Goal: Information Seeking & Learning: Check status

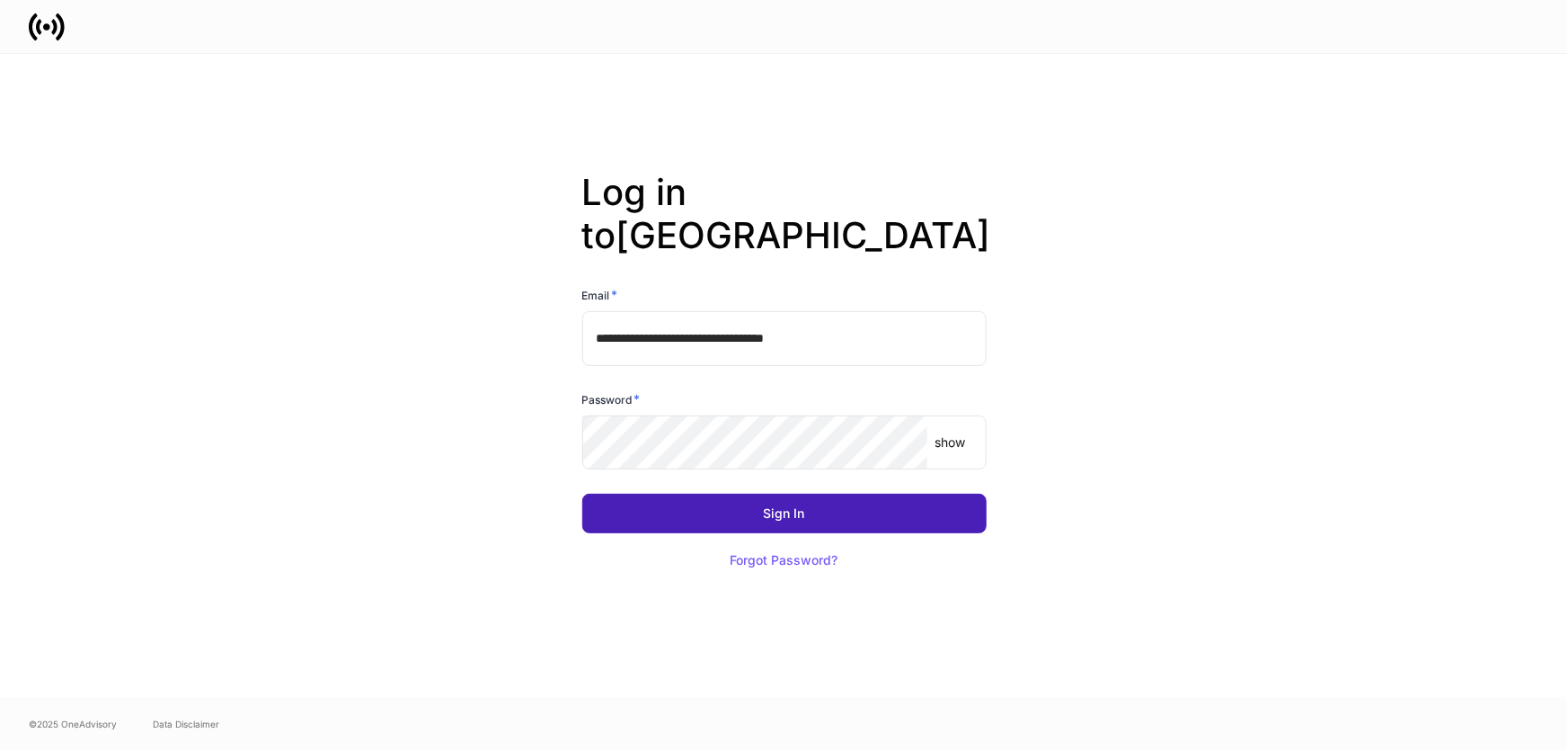
click at [702, 504] on button "Sign In" at bounding box center [785, 513] width 404 height 40
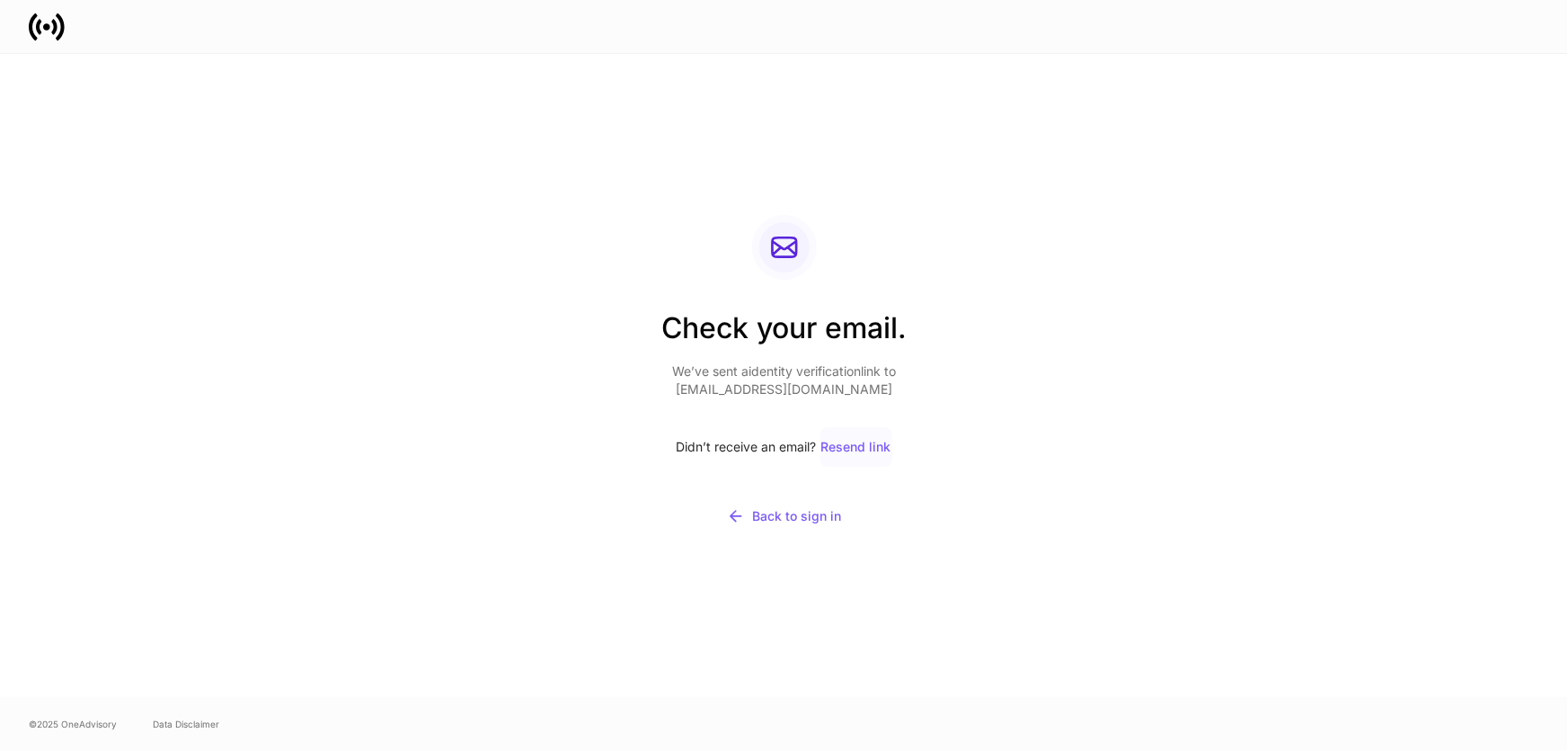
click at [868, 446] on div "Resend link" at bounding box center [857, 446] width 70 height 12
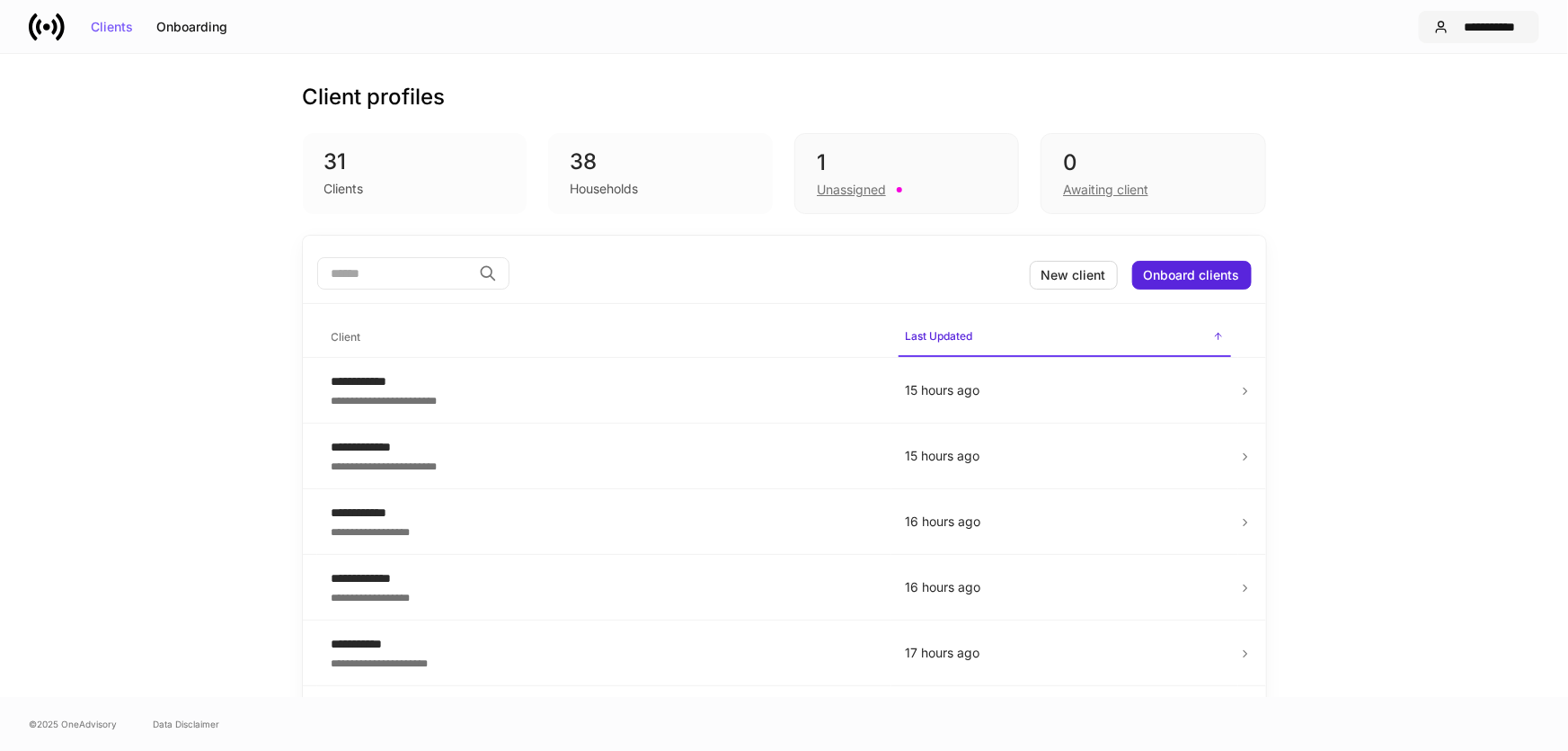
click at [1440, 30] on icon "button" at bounding box center [1441, 26] width 14 height 14
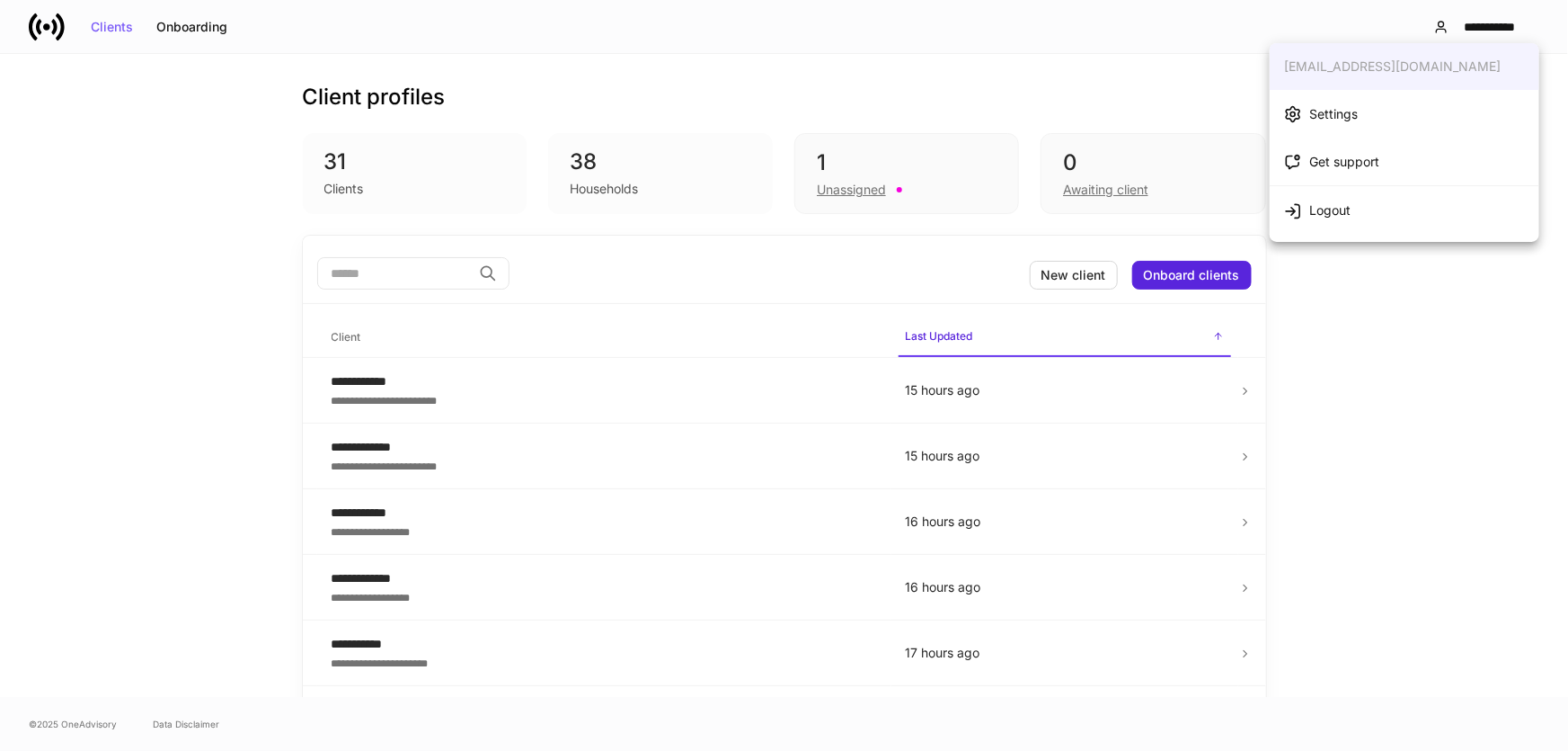
drag, startPoint x: 1554, startPoint y: 443, endPoint x: 1523, endPoint y: 443, distance: 31.0
click at [1553, 443] on div at bounding box center [784, 375] width 1568 height 751
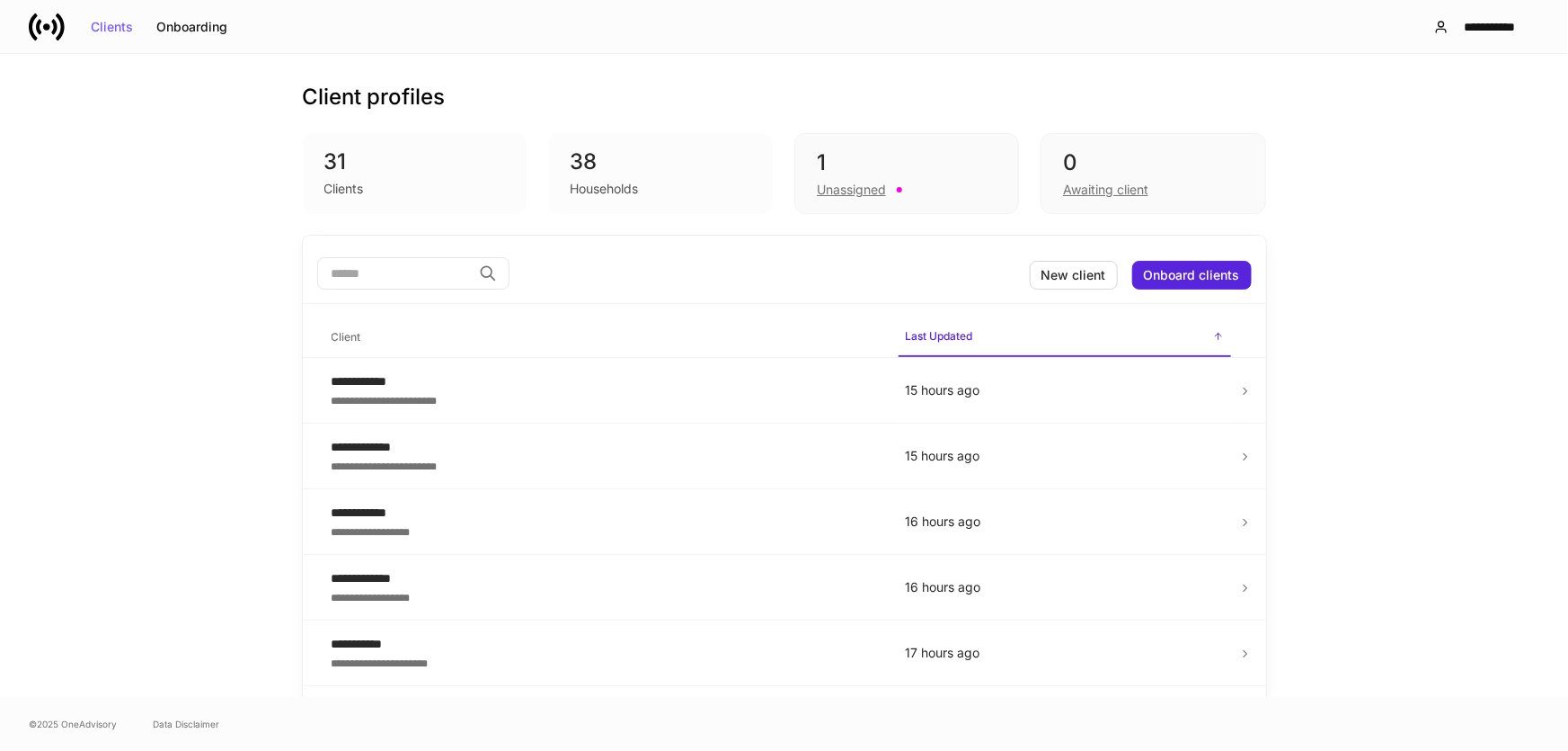
drag, startPoint x: 1434, startPoint y: 429, endPoint x: 1556, endPoint y: 347, distance: 147.0
click at [1159, 155] on div "0" at bounding box center [1153, 162] width 179 height 28
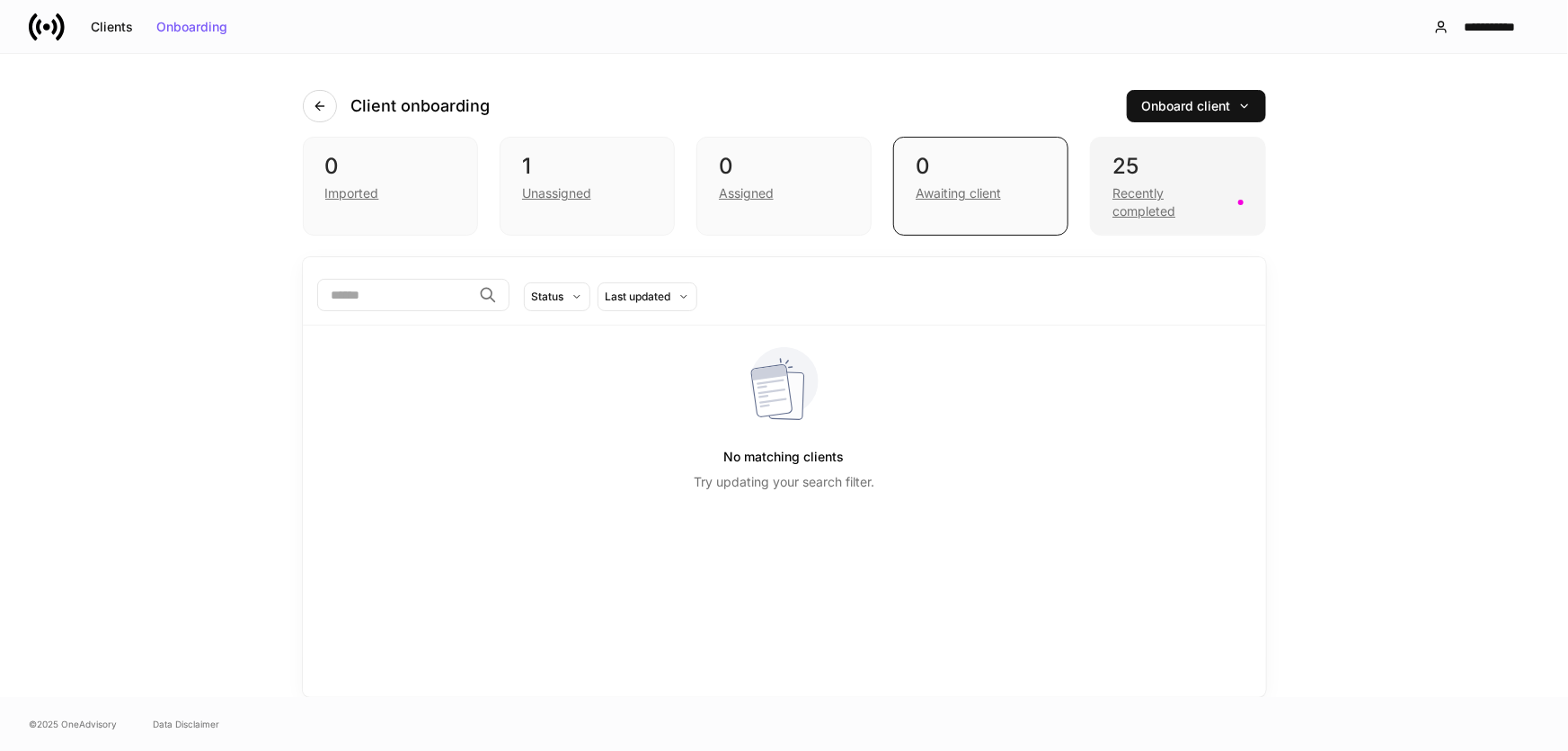
click at [1159, 190] on div "Recently completed" at bounding box center [1169, 202] width 114 height 36
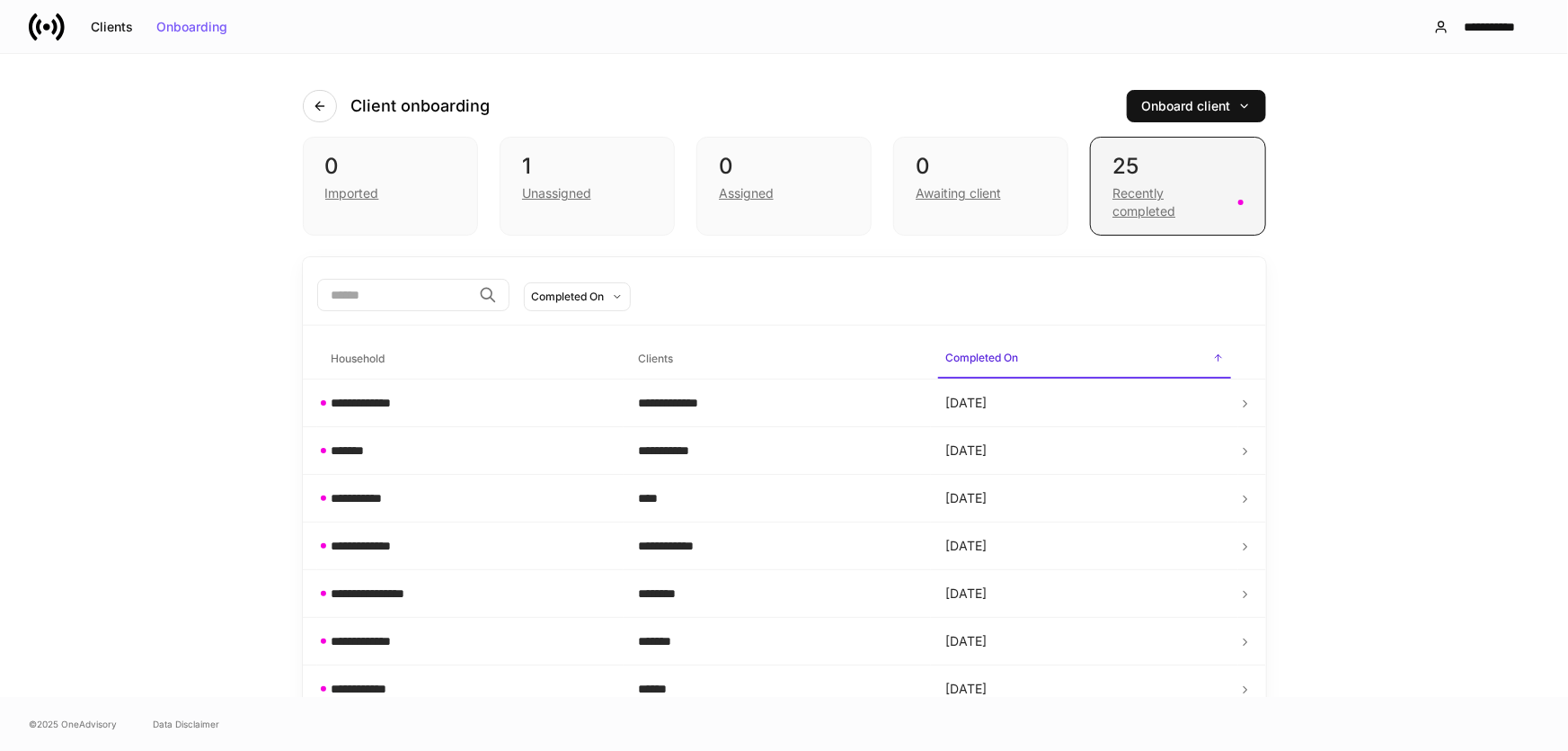
click at [1123, 179] on div "25" at bounding box center [1178, 166] width 130 height 28
click at [1133, 193] on div "Recently completed" at bounding box center [1169, 202] width 114 height 36
click at [1172, 196] on div "Recently completed" at bounding box center [1169, 202] width 114 height 36
click at [1168, 199] on div "Recently completed" at bounding box center [1169, 202] width 114 height 36
click at [1153, 206] on div "Recently completed" at bounding box center [1169, 202] width 114 height 36
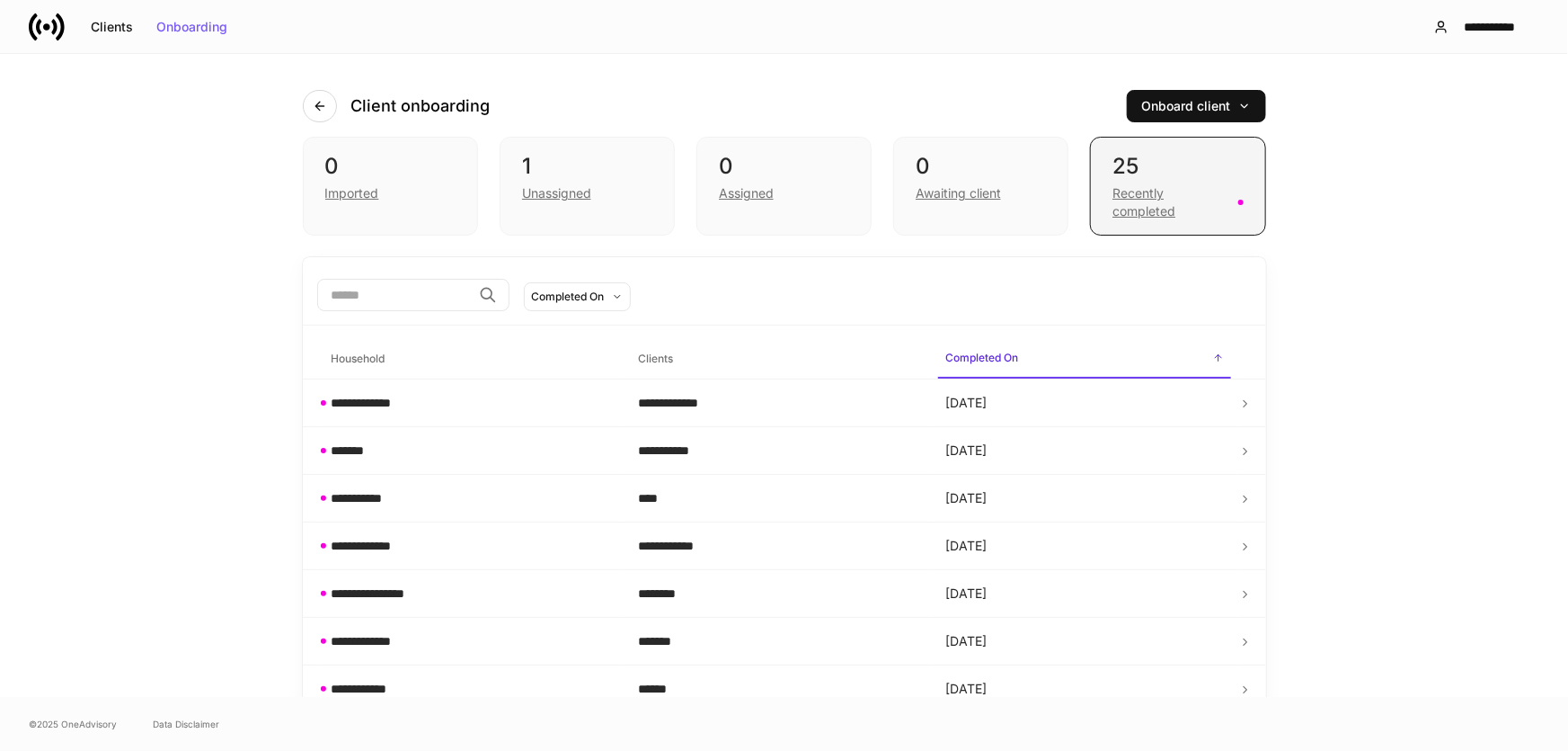
click at [1136, 213] on div "Recently completed" at bounding box center [1169, 202] width 114 height 36
drag, startPoint x: 1347, startPoint y: 224, endPoint x: 1164, endPoint y: 294, distance: 195.9
click at [1345, 227] on div "**********" at bounding box center [784, 375] width 1568 height 642
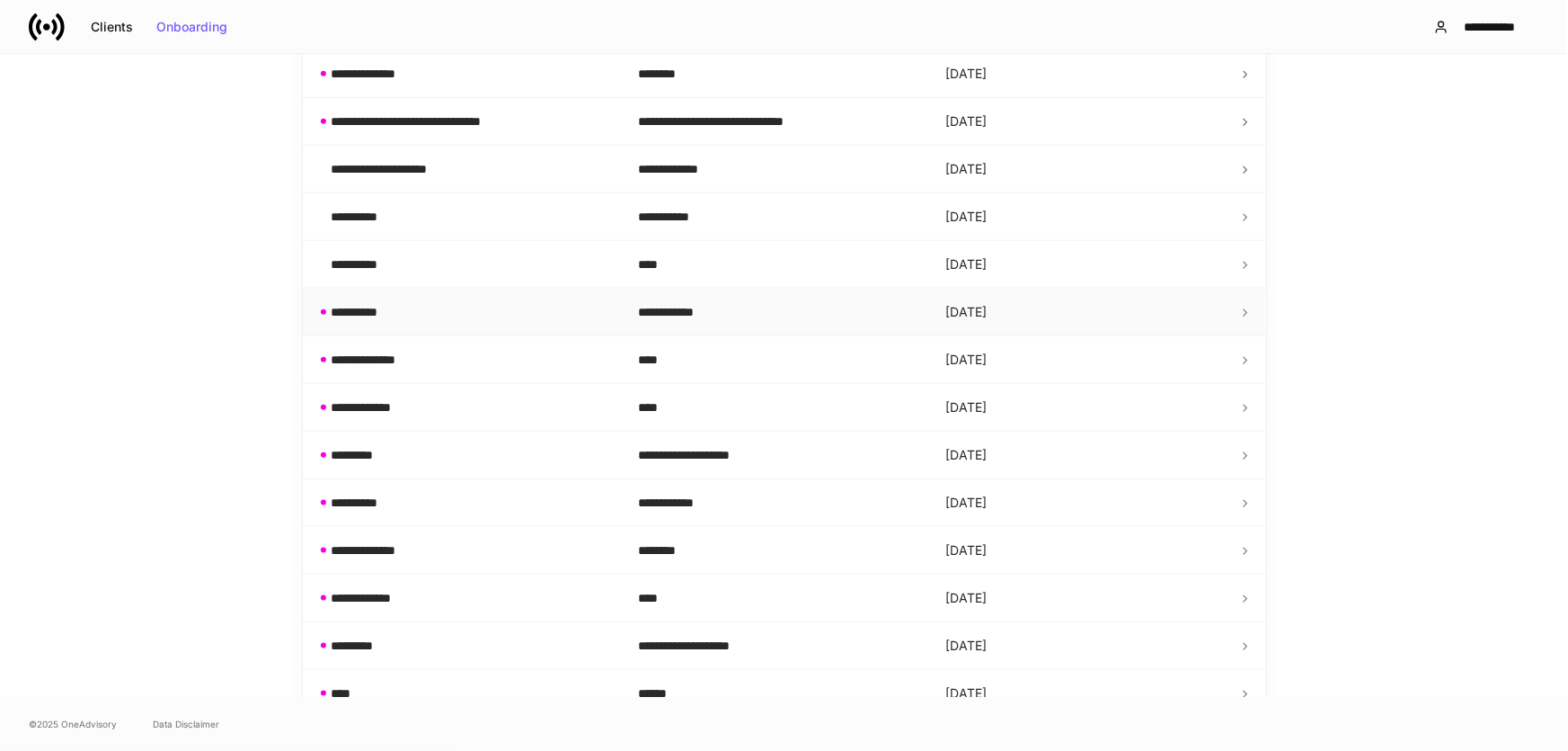
scroll to position [870, 0]
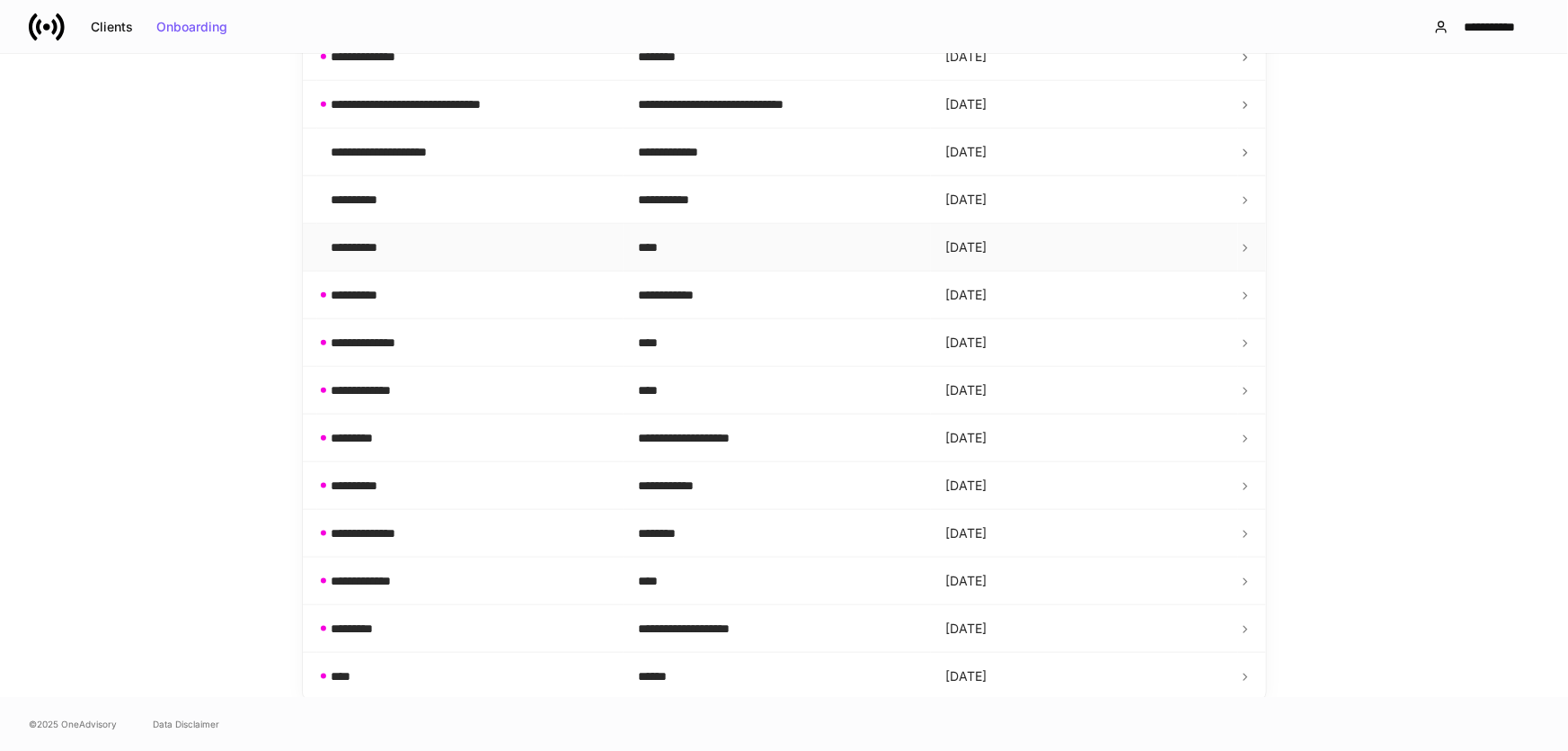
click at [438, 248] on div "**********" at bounding box center [470, 247] width 279 height 18
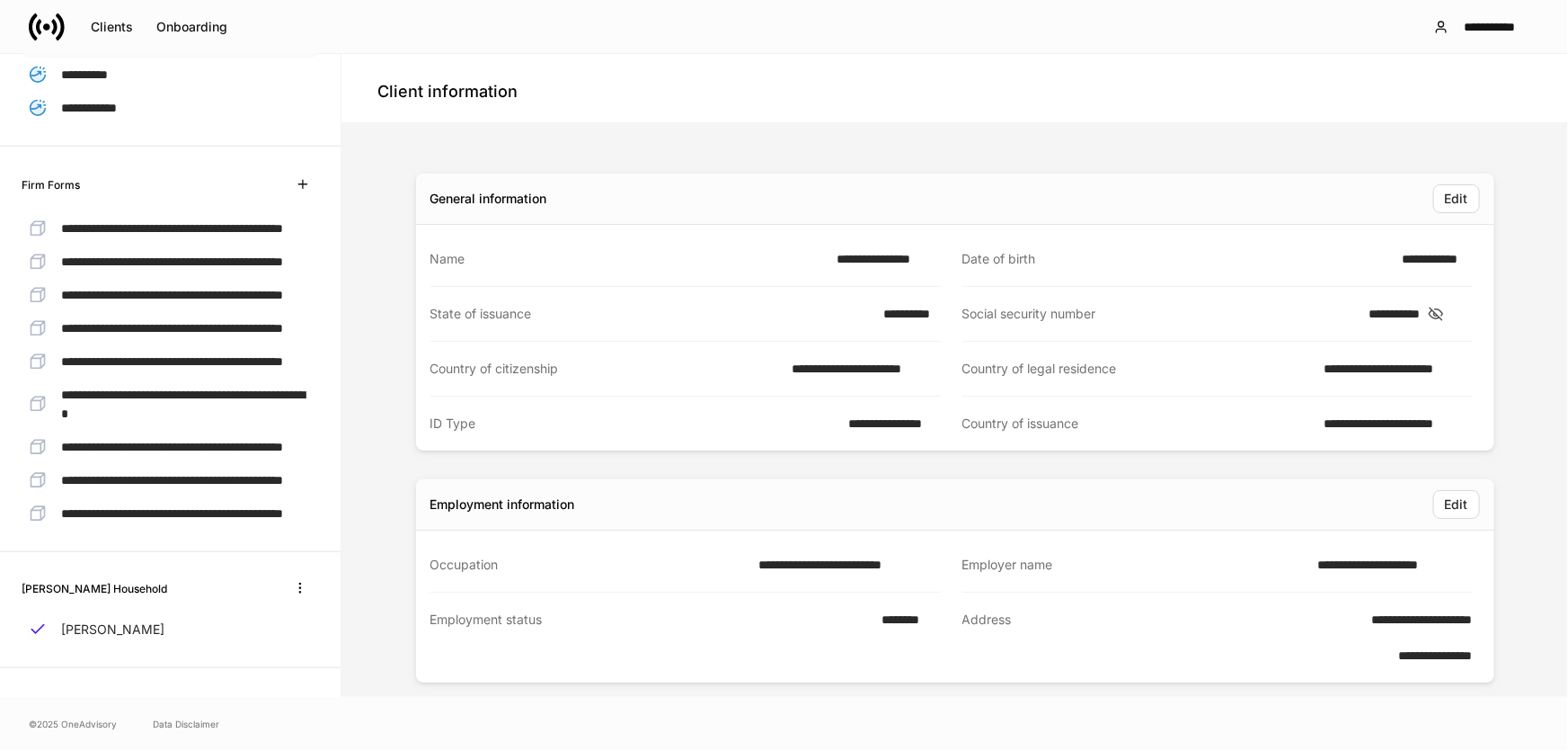
scroll to position [253, 0]
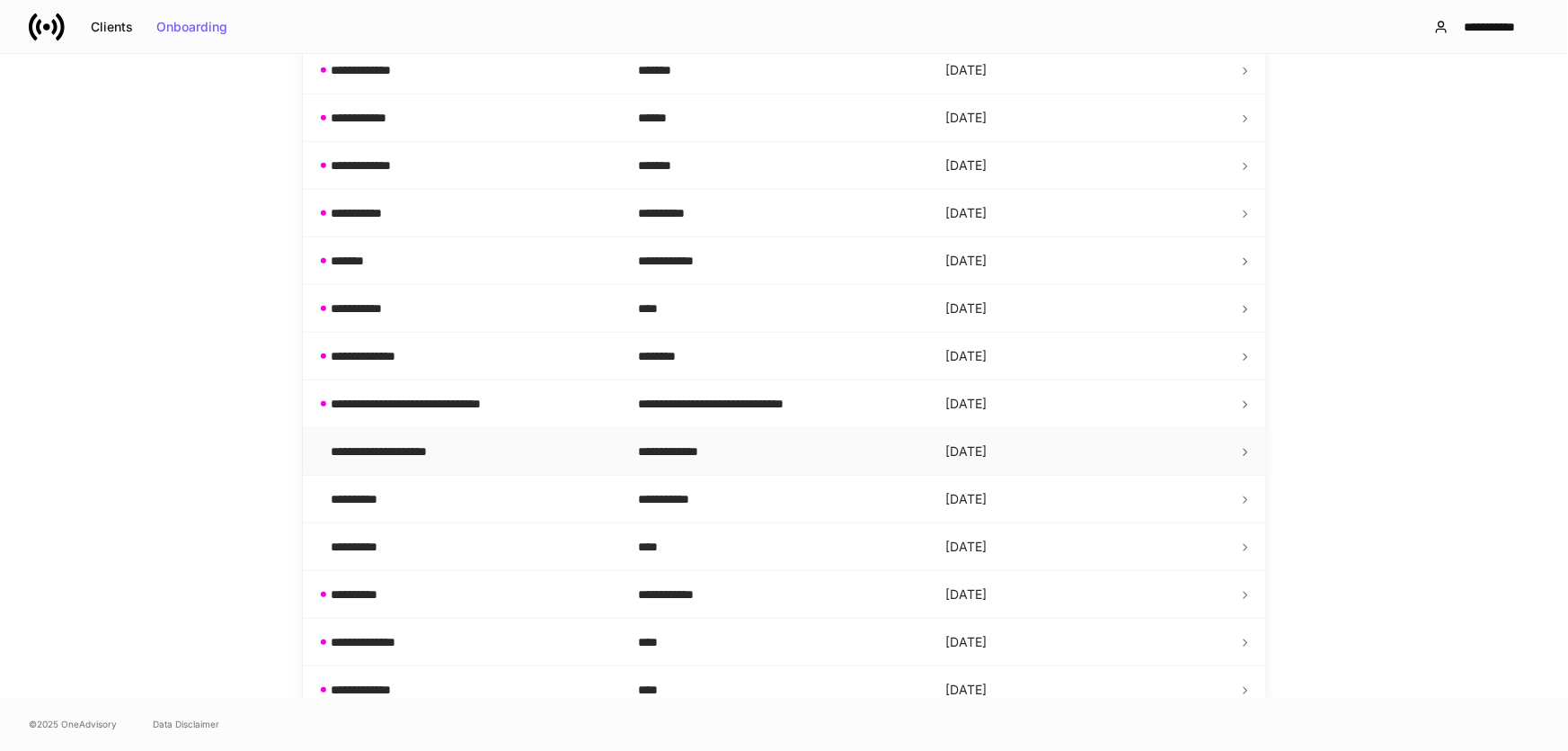
scroll to position [572, 0]
click at [395, 445] on div "**********" at bounding box center [401, 450] width 139 height 18
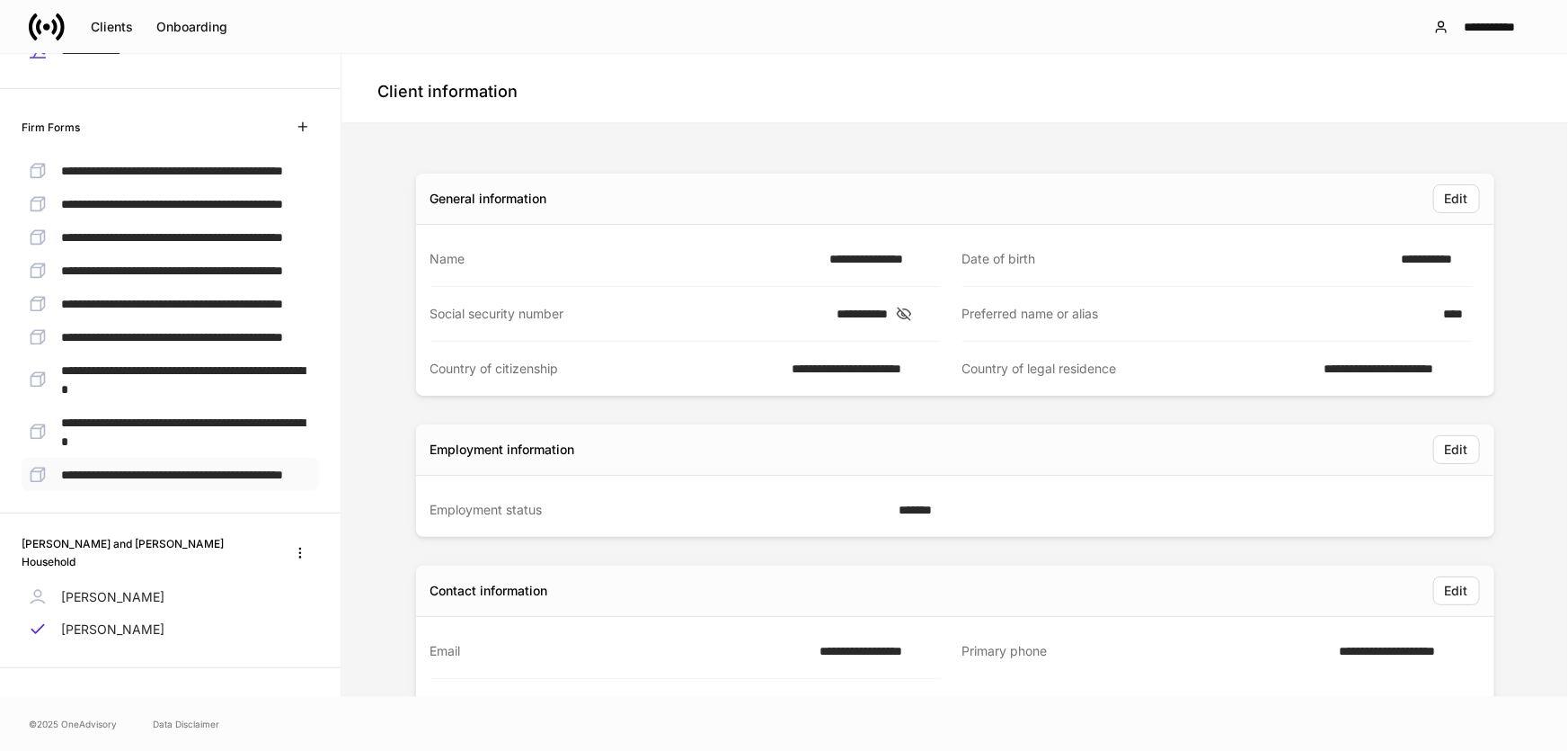
scroll to position [583, 0]
click at [120, 592] on p "[PERSON_NAME]" at bounding box center [112, 596] width 103 height 18
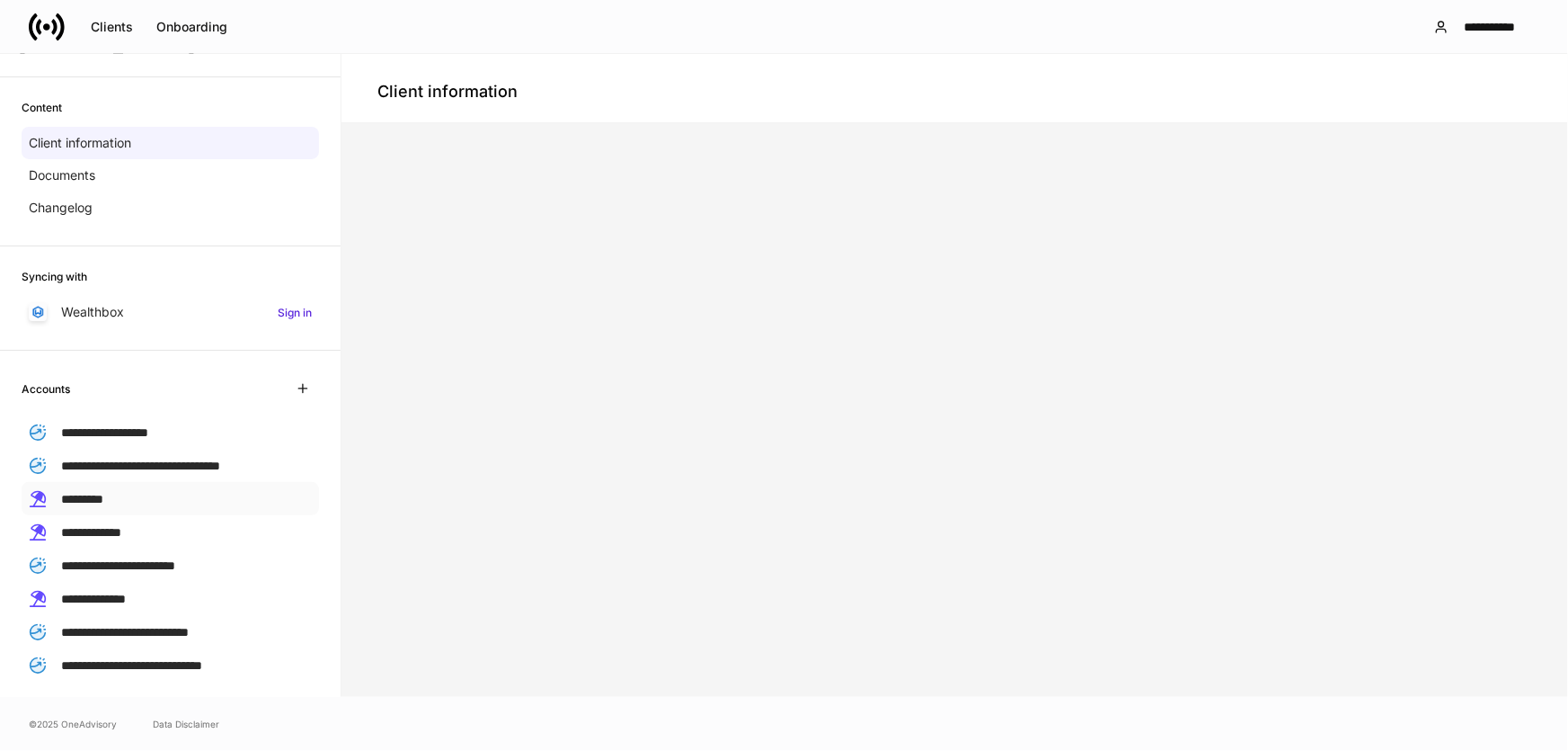
scroll to position [162, 0]
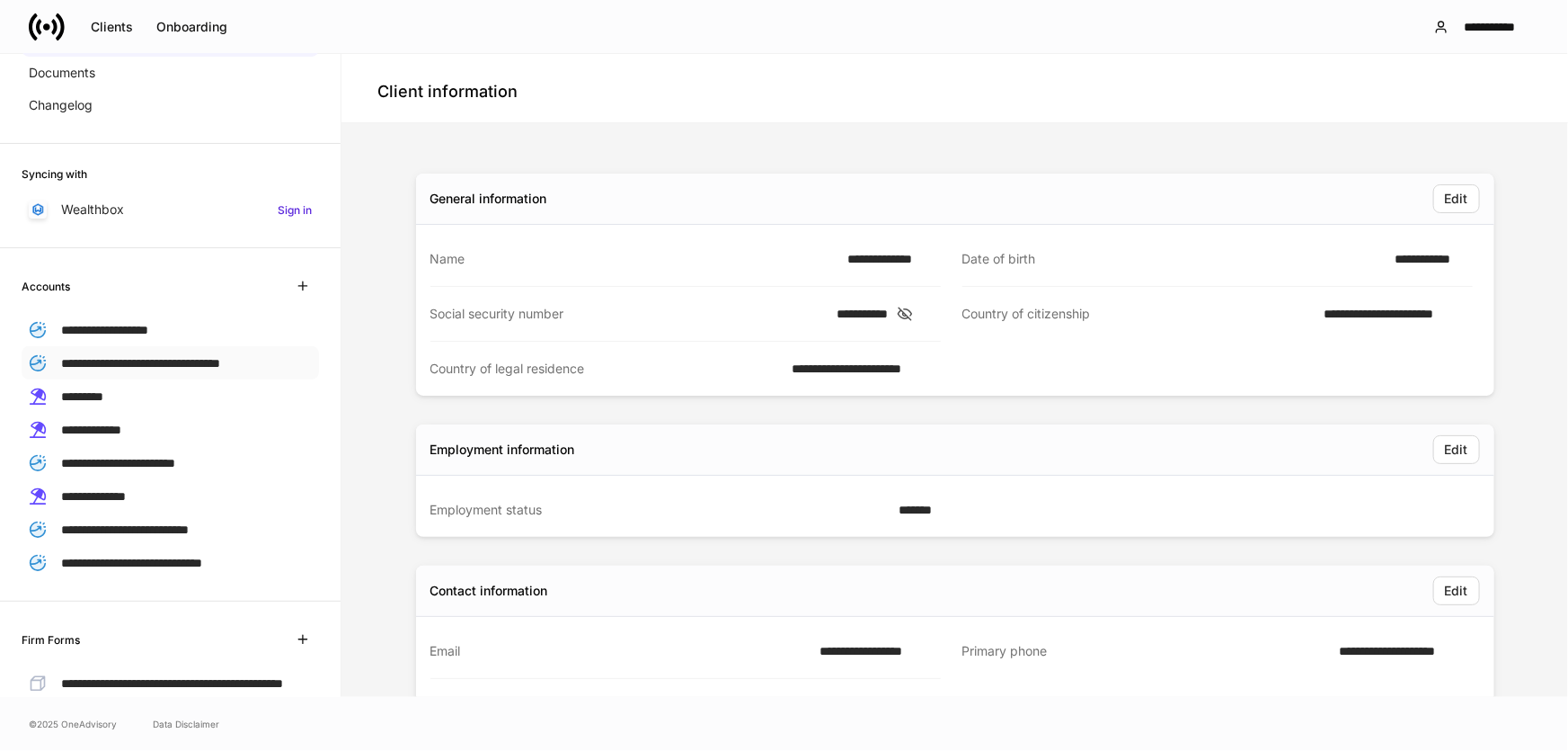
click at [139, 362] on span "**********" at bounding box center [141, 363] width 159 height 12
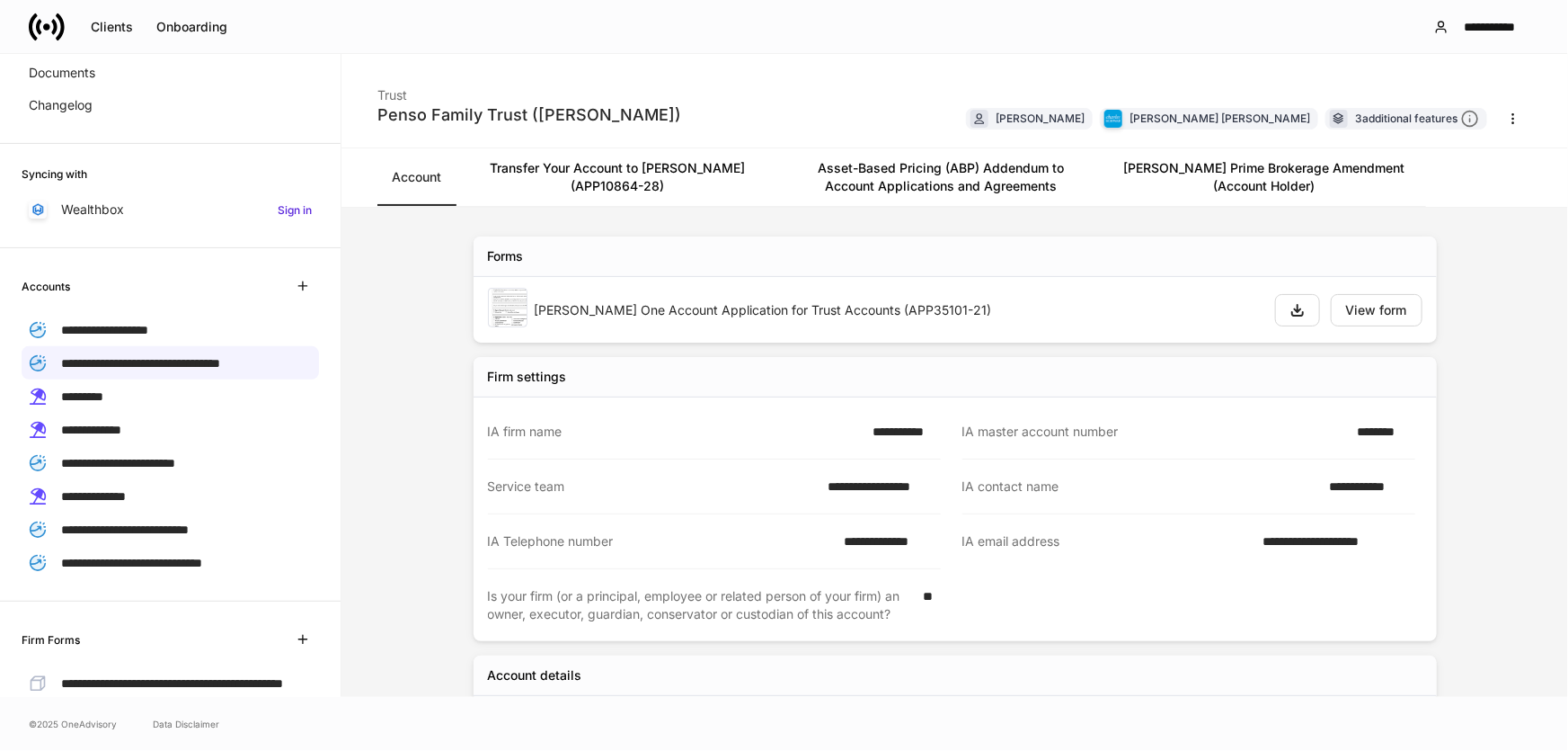
click at [507, 306] on img at bounding box center [508, 307] width 40 height 40
click at [1358, 307] on div "View form" at bounding box center [1376, 310] width 61 height 12
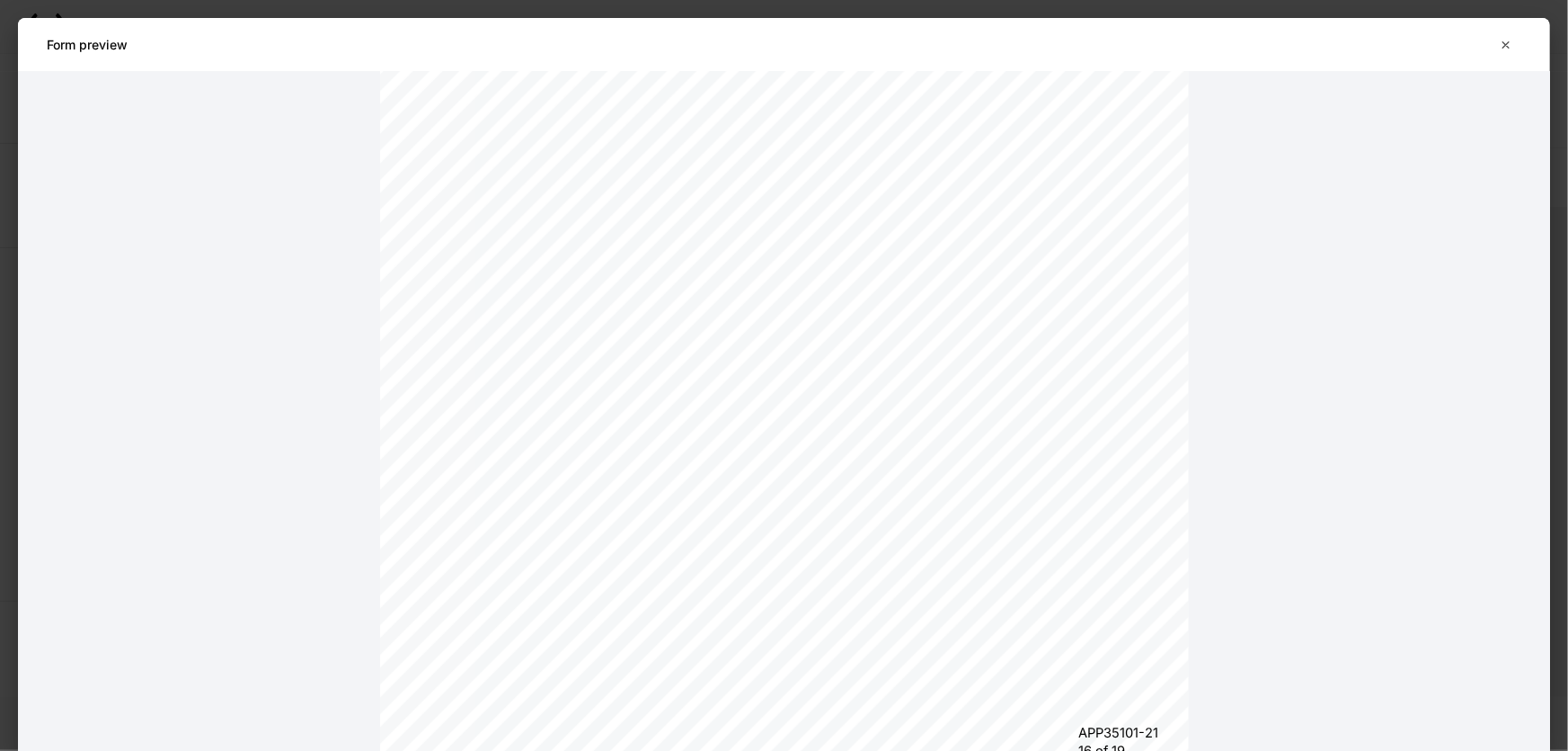
scroll to position [16343, 0]
click at [1507, 44] on icon "button" at bounding box center [1507, 44] width 7 height 7
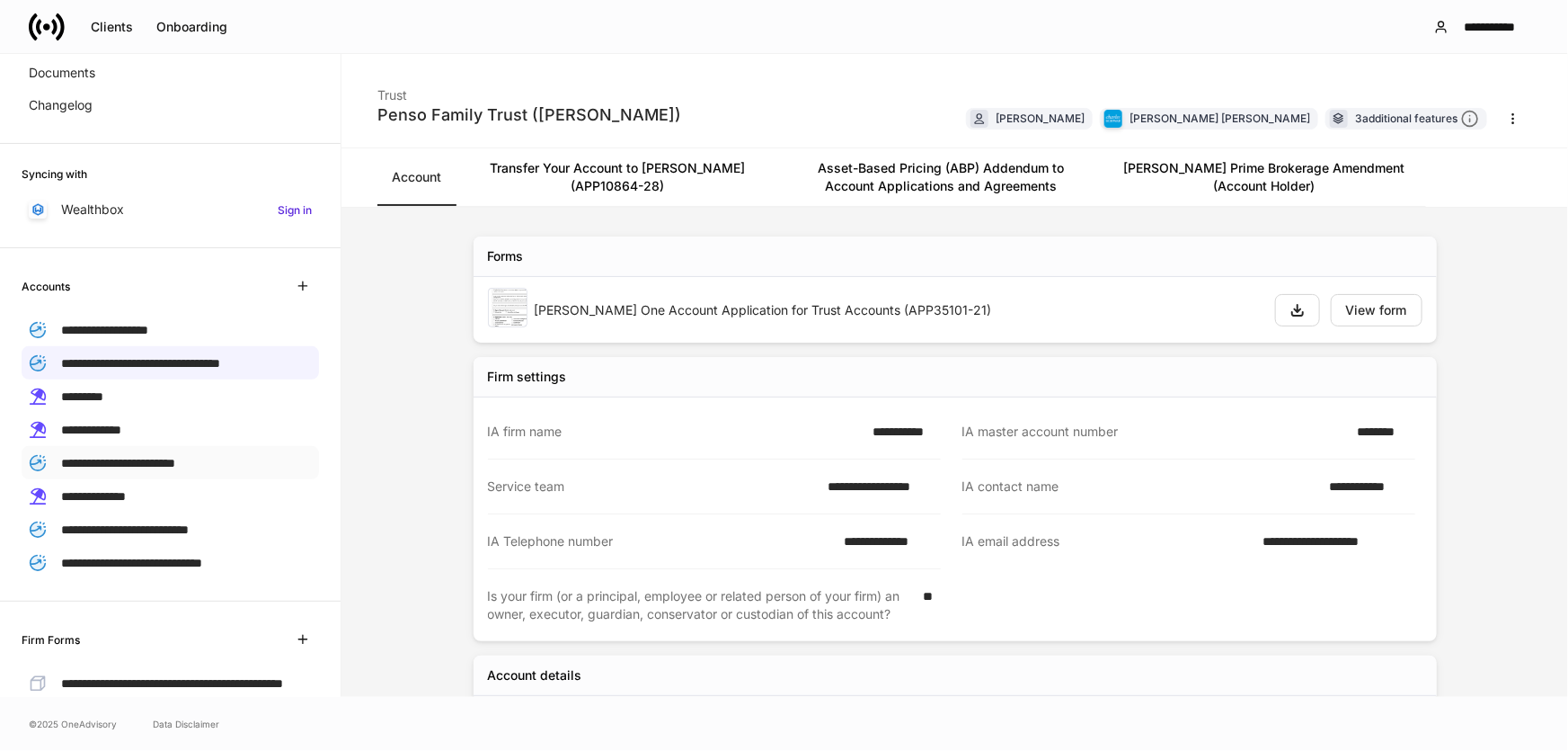
click at [176, 456] on span "**********" at bounding box center [118, 462] width 114 height 12
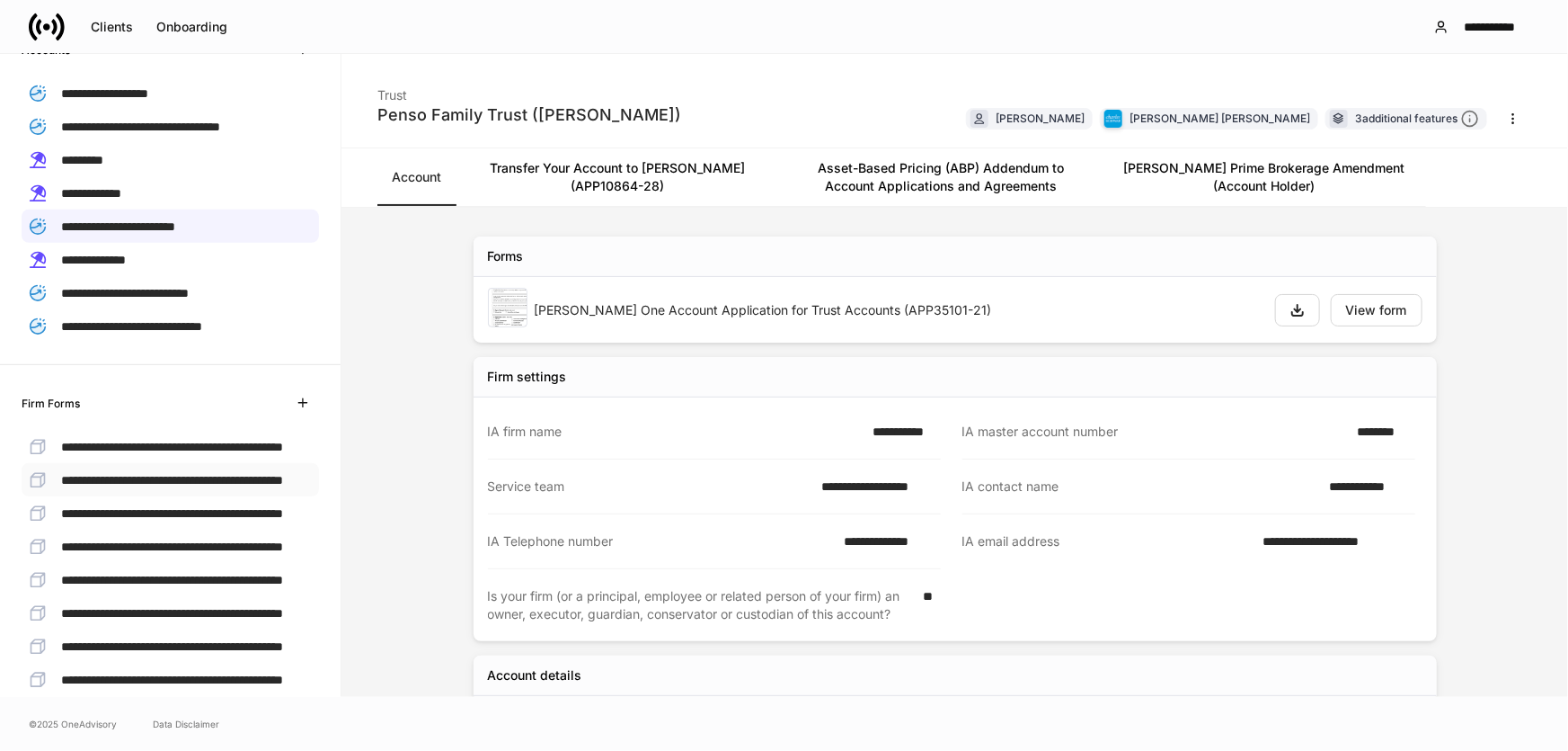
scroll to position [154, 0]
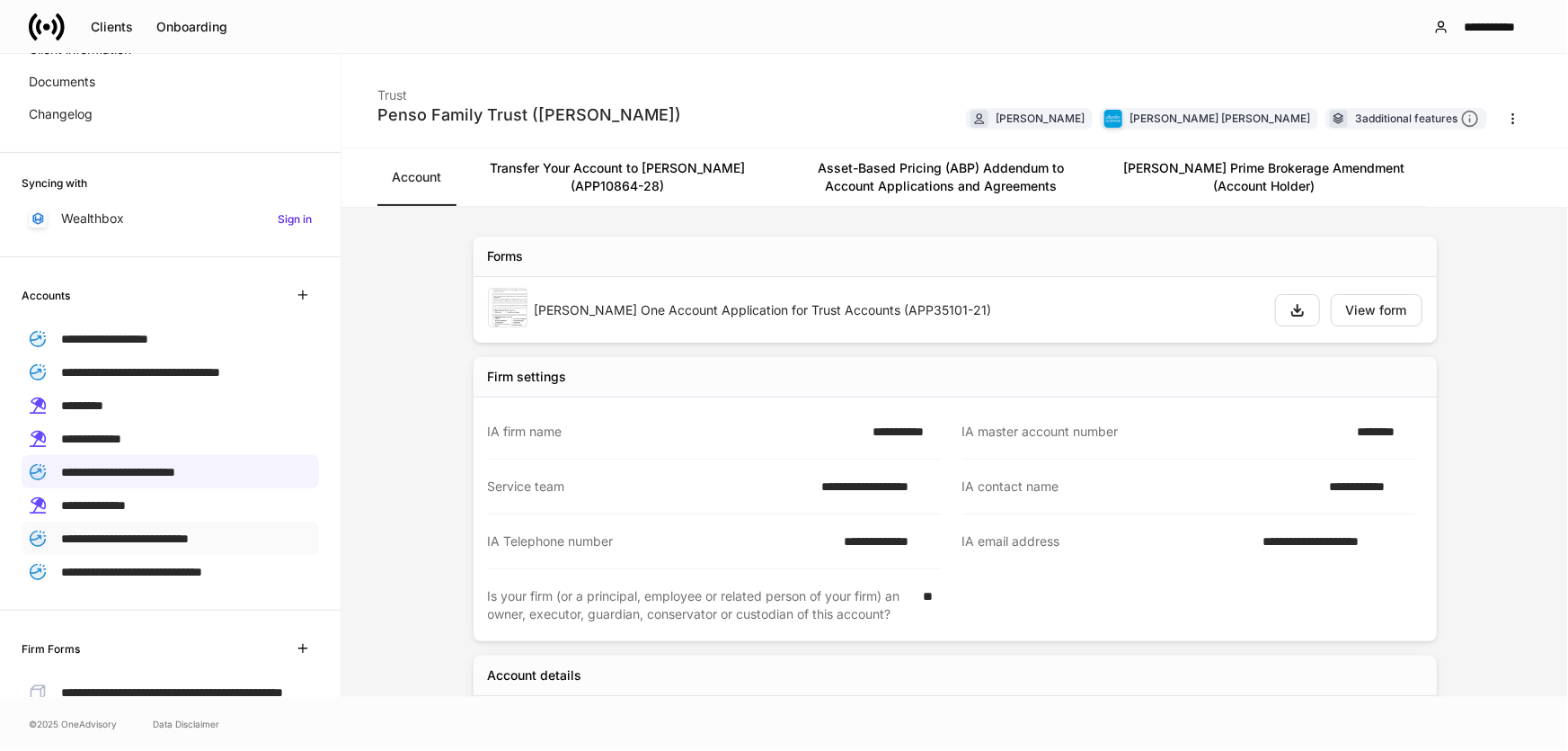
click at [189, 532] on span "**********" at bounding box center [125, 538] width 128 height 12
